Goal: Complete application form

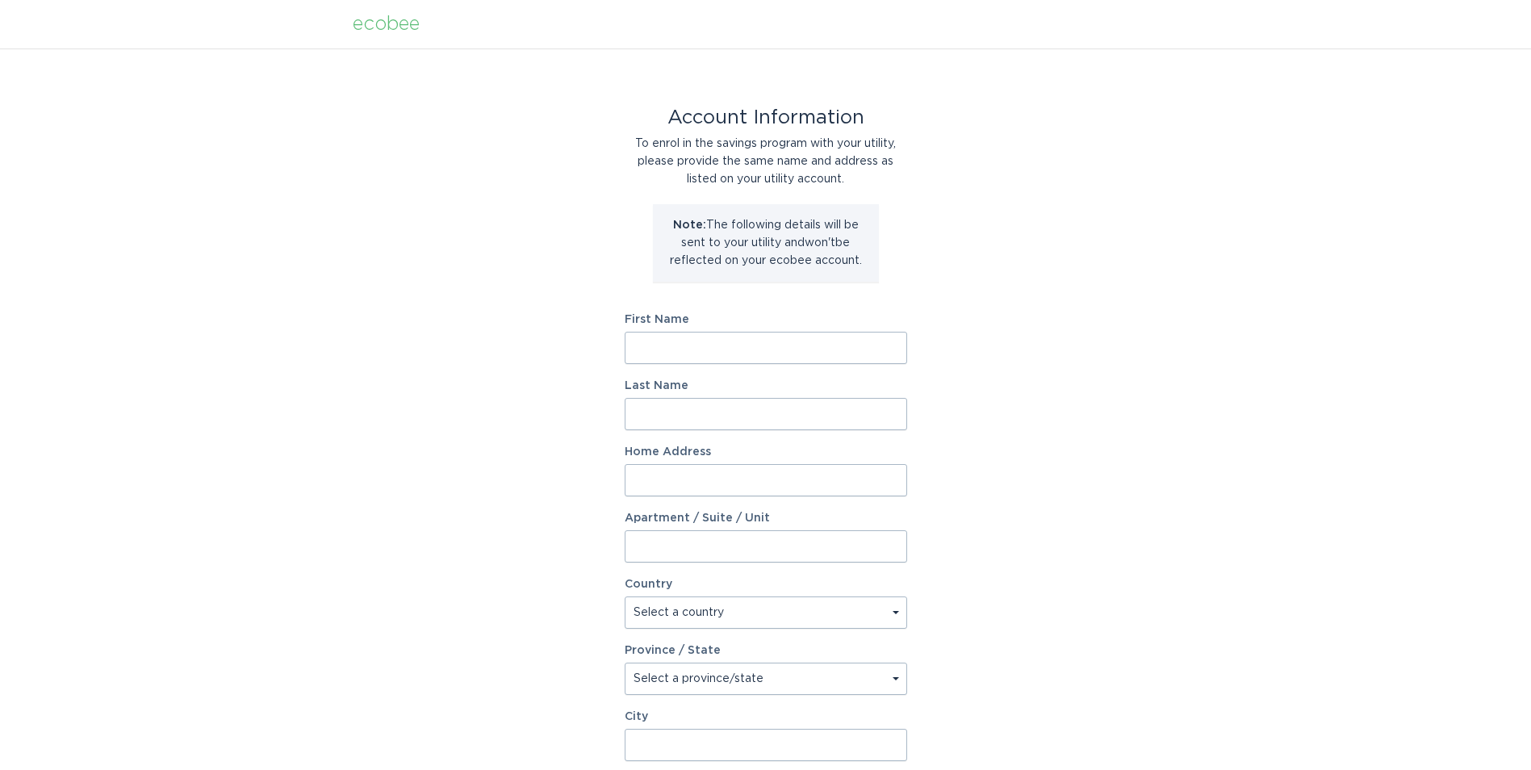
click at [821, 322] on label "First Name" at bounding box center [766, 319] width 282 height 11
click at [821, 332] on input "First Name" at bounding box center [766, 348] width 282 height 32
click at [791, 340] on input "First Name" at bounding box center [766, 348] width 282 height 32
type input "Ashwin"
type input "[PERSON_NAME]"
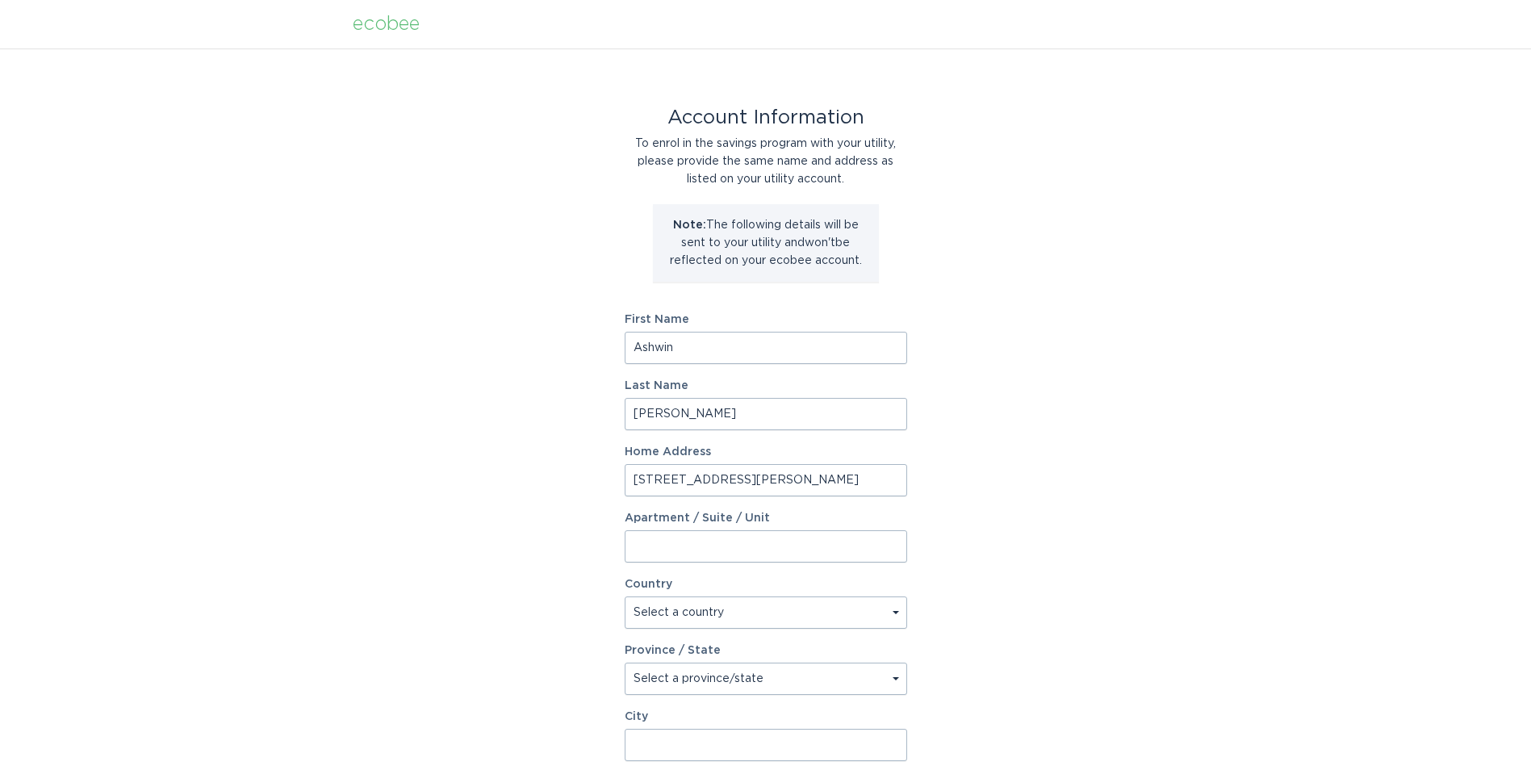
type input "[STREET_ADDRESS][PERSON_NAME]"
select select "CA"
select select "ON"
type input "K"
type input "[GEOGRAPHIC_DATA]"
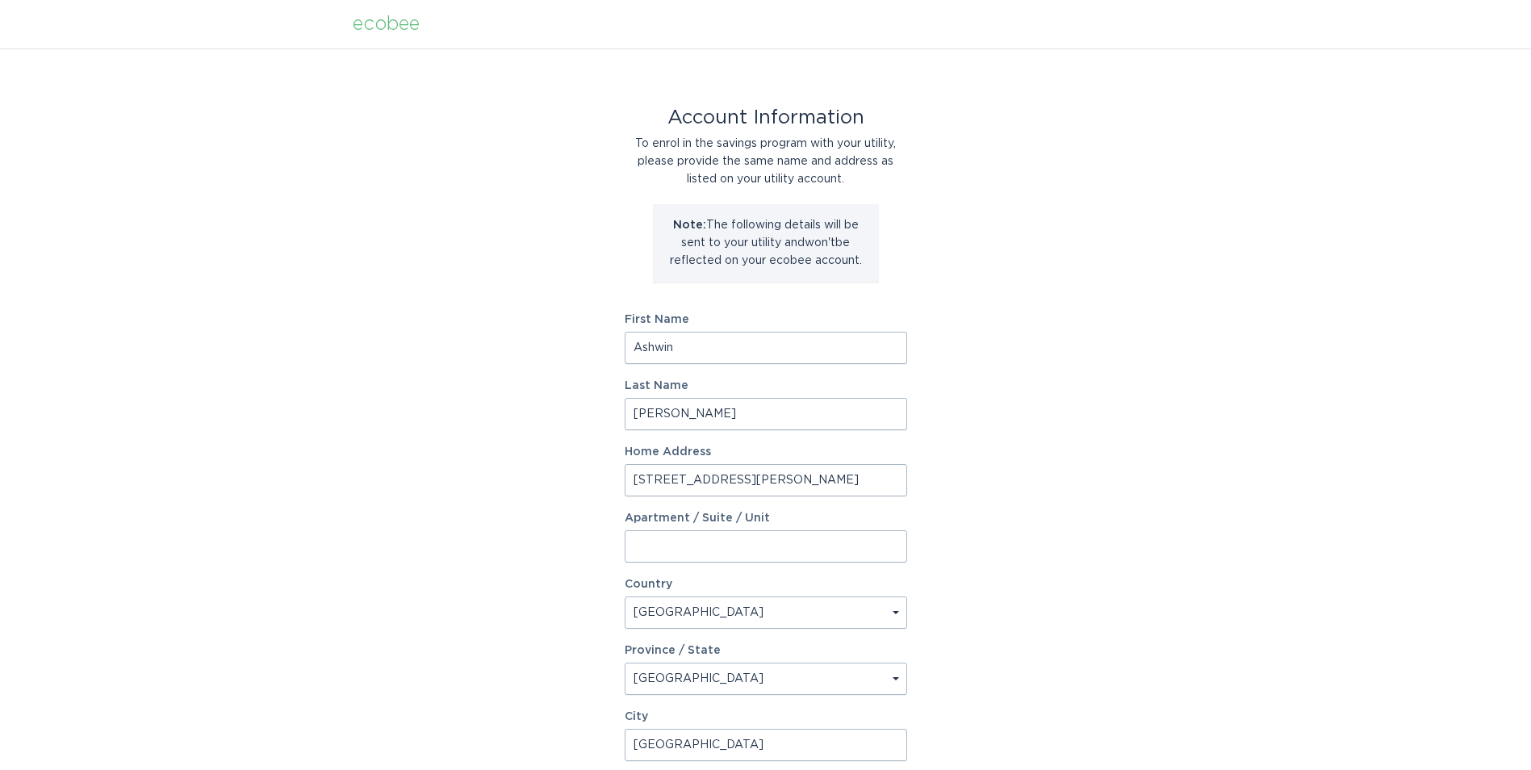
scroll to position [212, 0]
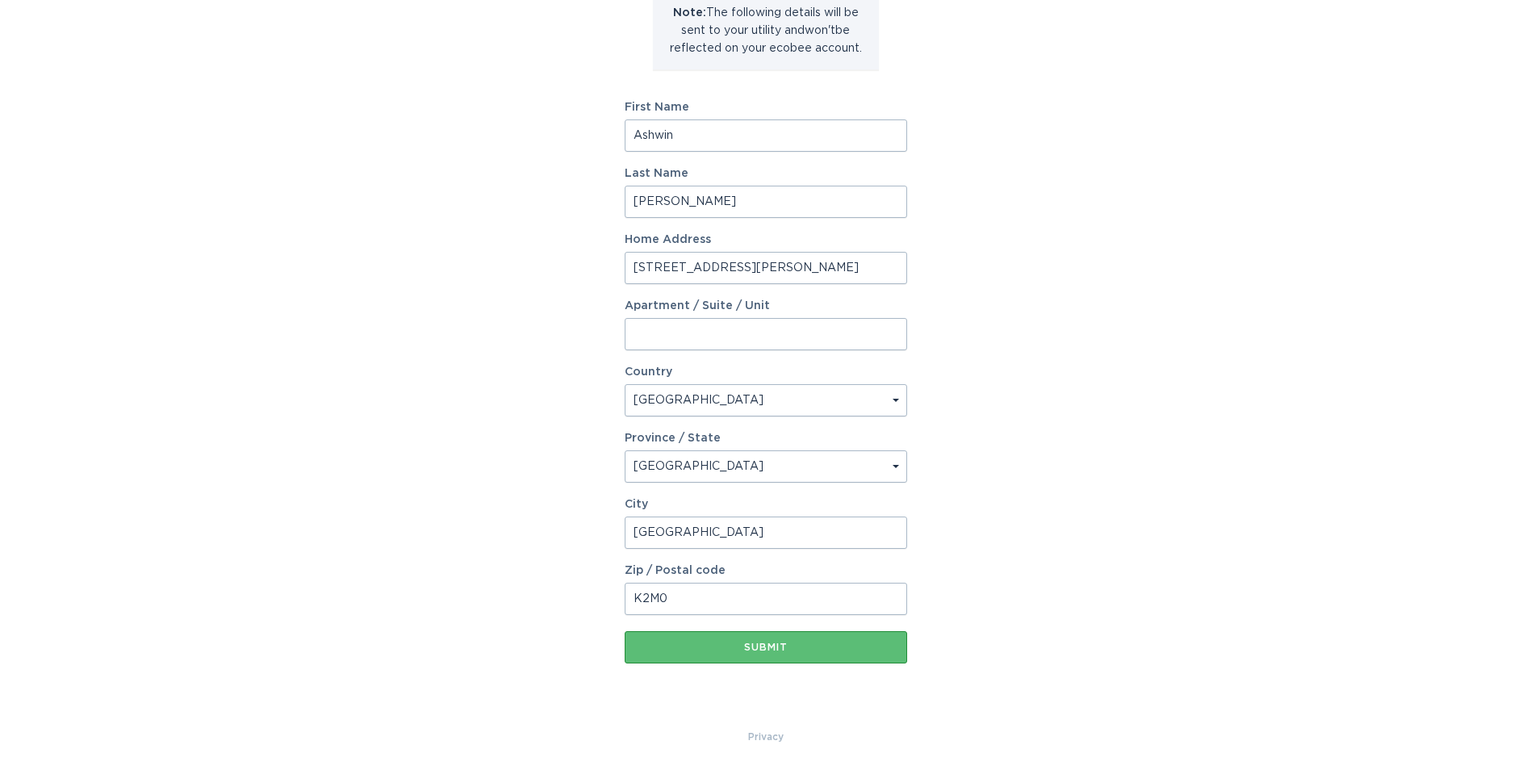
type input "K2M0B3"
click at [725, 638] on button "Submit" at bounding box center [766, 647] width 282 height 32
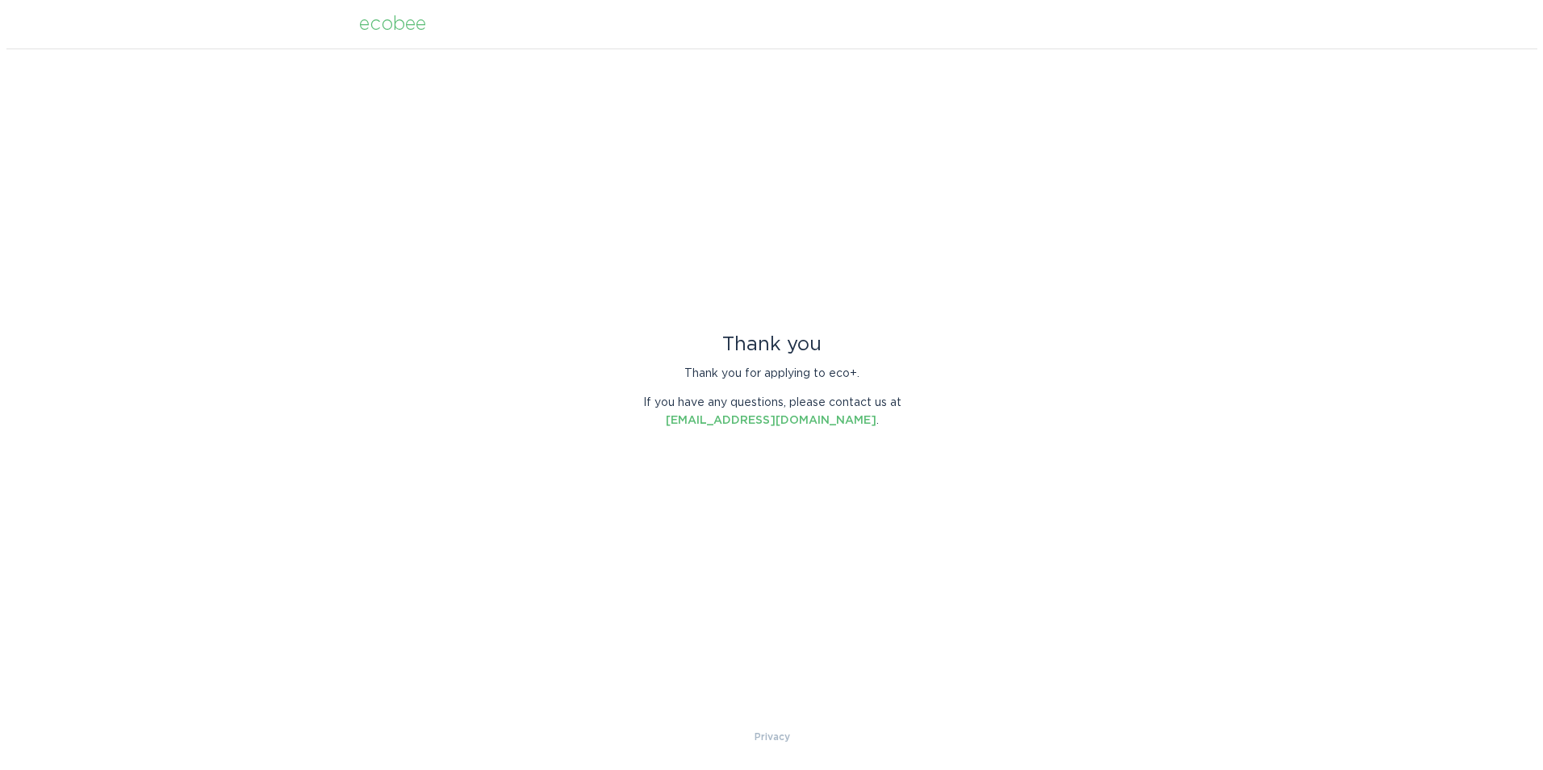
scroll to position [0, 0]
